Goal: Task Accomplishment & Management: Use online tool/utility

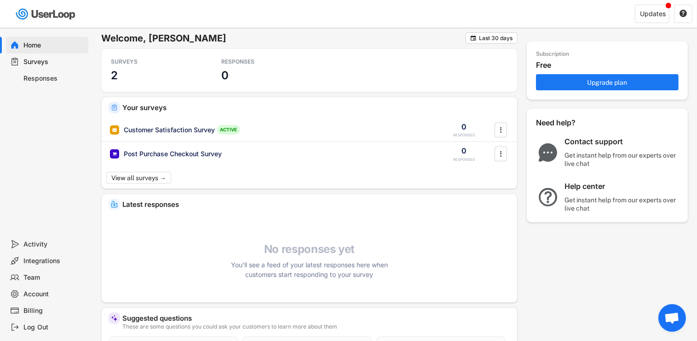
click at [35, 75] on div "Responses" at bounding box center [54, 78] width 61 height 9
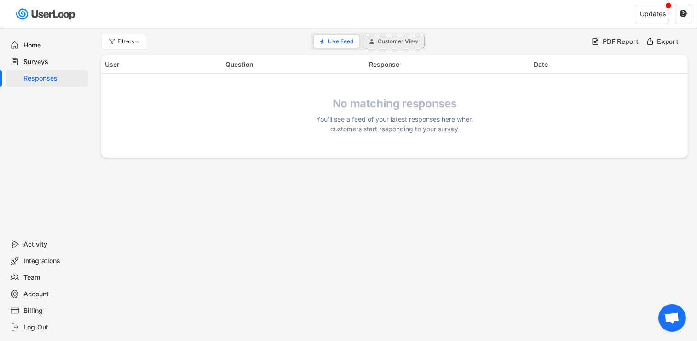
click at [375, 38] on button "Customer View" at bounding box center [394, 41] width 61 height 13
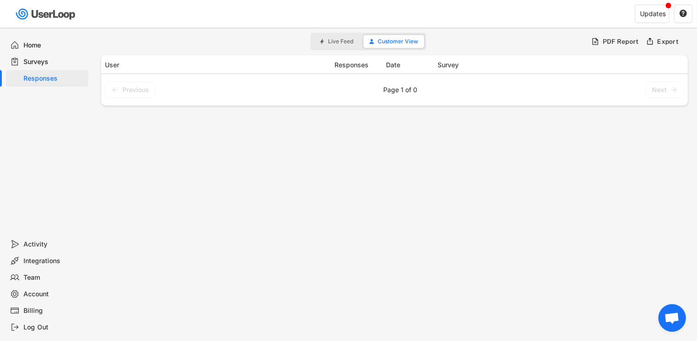
click at [48, 58] on div "Surveys" at bounding box center [54, 62] width 61 height 9
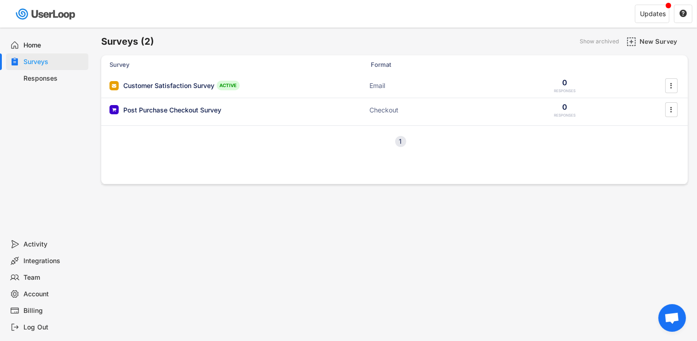
click at [37, 48] on div "Home" at bounding box center [54, 45] width 61 height 9
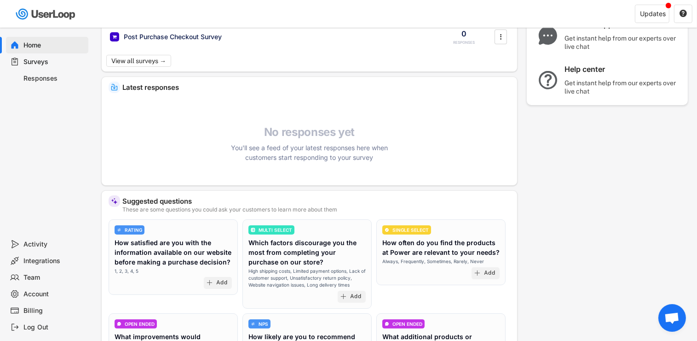
scroll to position [116, 0]
click at [354, 291] on div "Add" at bounding box center [352, 297] width 28 height 12
select select ""1348695171700984260__LOOKUP__1758143102407x242991730411741500""
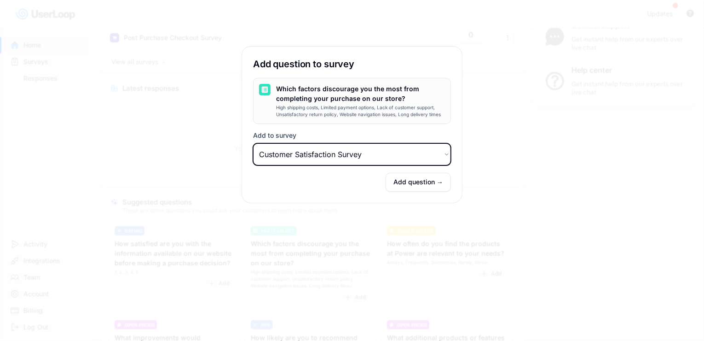
click at [429, 154] on select "Choose an option Customer Satisfaction Survey Post Purchase Checkout Survey" at bounding box center [352, 154] width 198 height 22
click at [430, 185] on button "Add question →" at bounding box center [418, 182] width 65 height 19
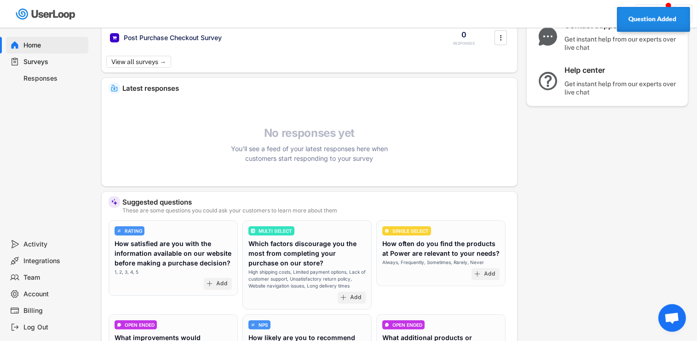
scroll to position [0, 0]
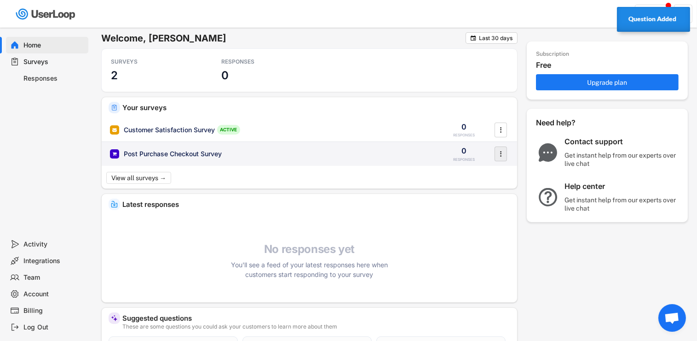
click at [502, 160] on icon "" at bounding box center [501, 154] width 9 height 14
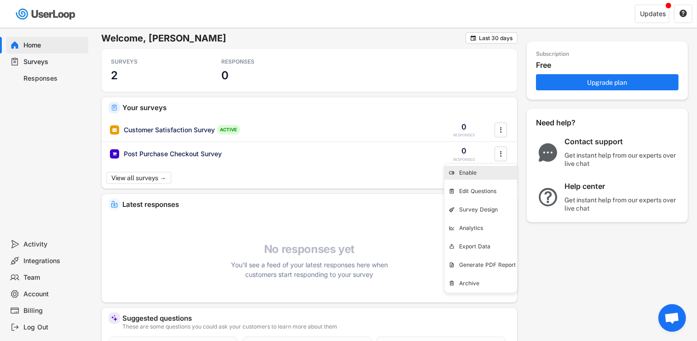
click at [498, 171] on div "Enable" at bounding box center [488, 172] width 58 height 7
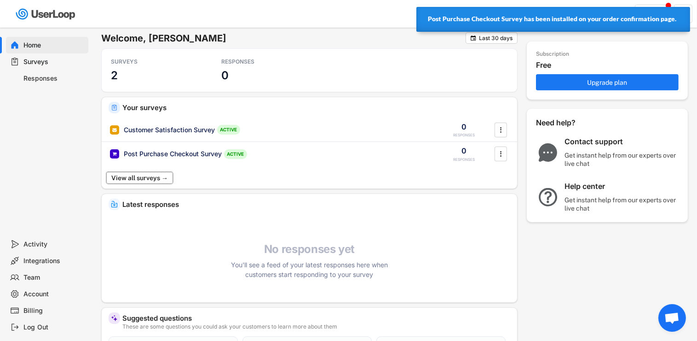
click at [161, 174] on button "View all surveys →" at bounding box center [139, 178] width 67 height 12
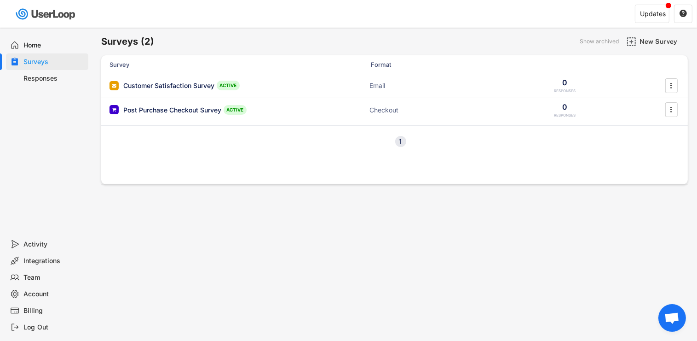
click at [398, 137] on div "1" at bounding box center [400, 141] width 11 height 11
